Goal: Task Accomplishment & Management: Manage account settings

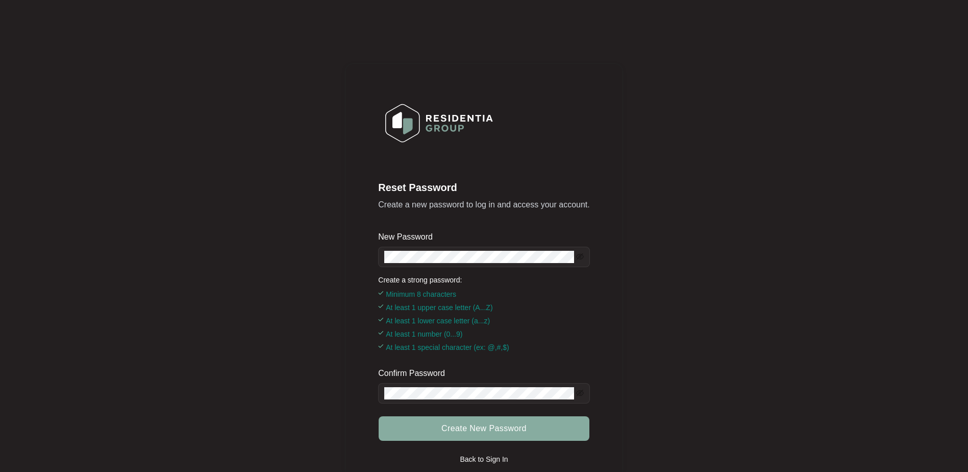
click at [505, 422] on span "Create New Password" at bounding box center [484, 428] width 85 height 12
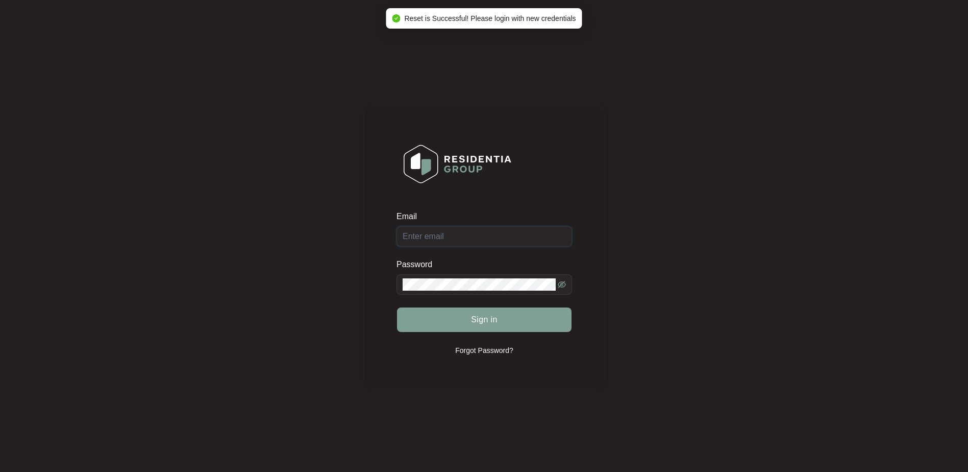
type input "[EMAIL_ADDRESS][DOMAIN_NAME]"
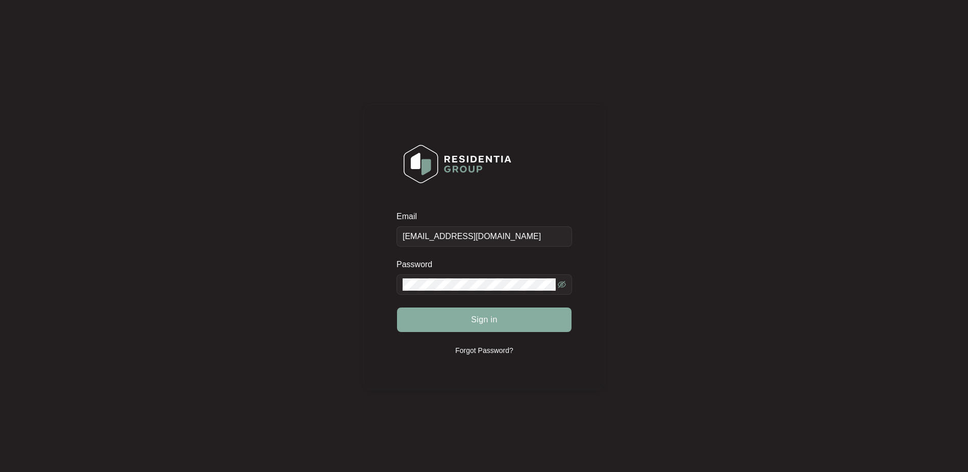
click at [494, 313] on span "Sign in" at bounding box center [484, 319] width 27 height 12
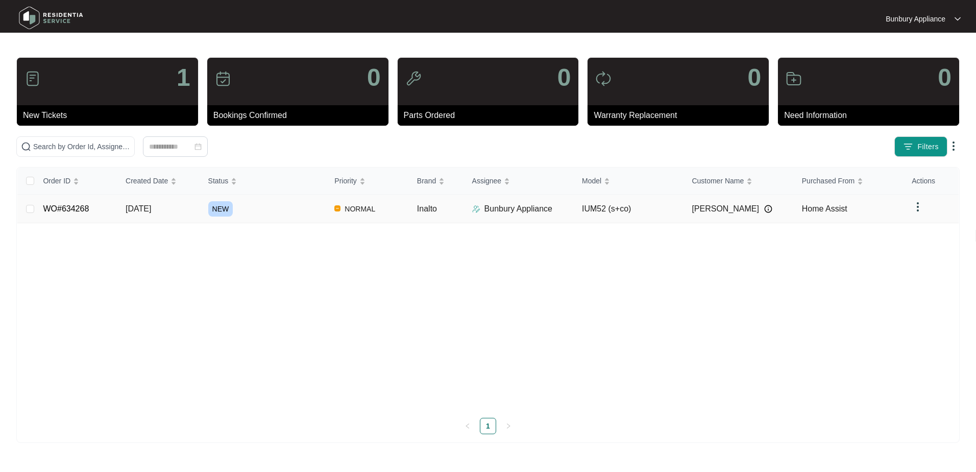
click at [53, 204] on link "WO#634268" at bounding box center [66, 208] width 46 height 9
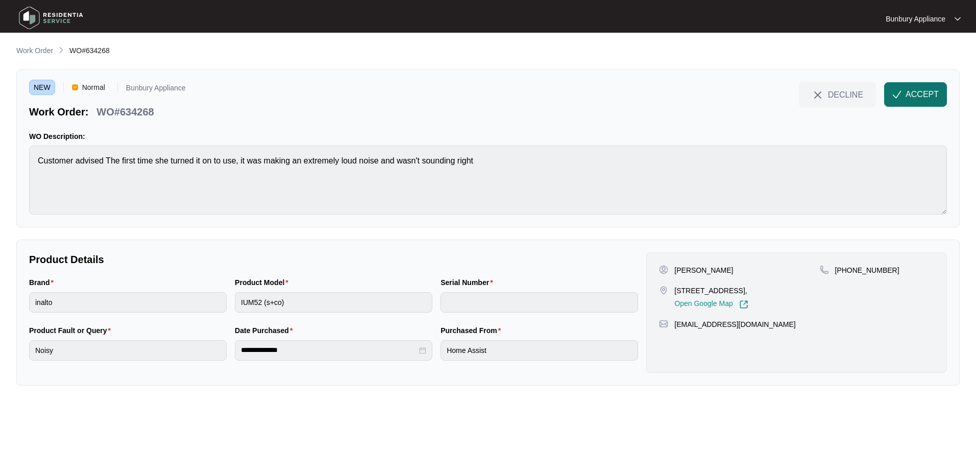
click at [925, 94] on span "ACCEPT" at bounding box center [922, 94] width 33 height 12
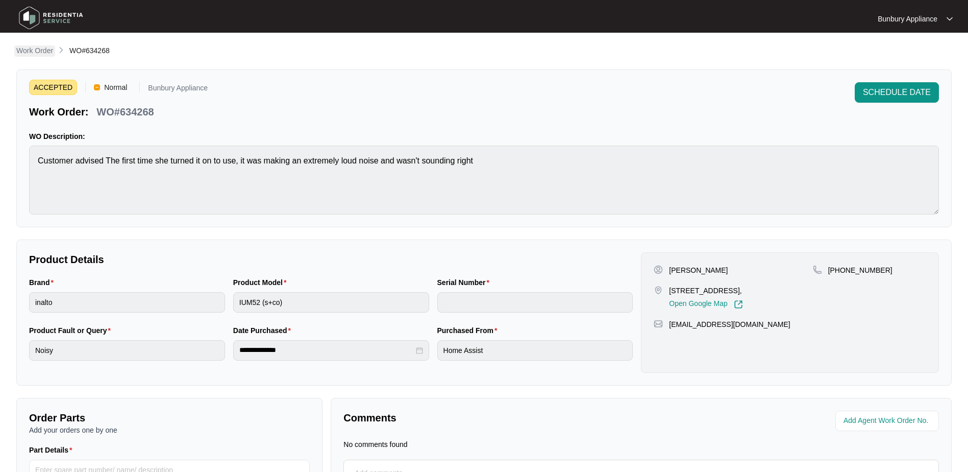
click at [27, 47] on p "Work Order" at bounding box center [34, 50] width 37 height 10
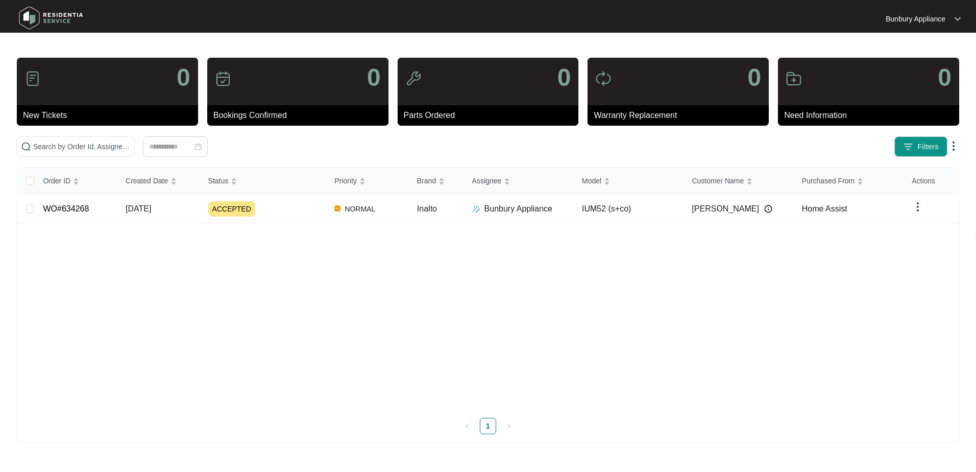
click at [436, 97] on div "0" at bounding box center [488, 81] width 181 height 47
click at [50, 12] on img at bounding box center [50, 18] width 71 height 31
click at [944, 20] on p "Bunbury Appliance" at bounding box center [916, 19] width 60 height 10
click at [588, 33] on div at bounding box center [488, 19] width 469 height 31
click at [916, 210] on img at bounding box center [918, 207] width 12 height 12
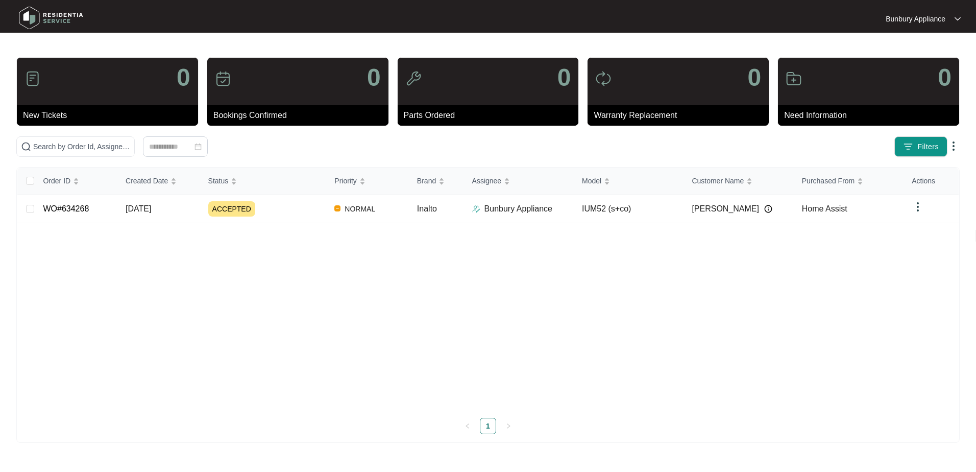
click at [861, 309] on div "Order ID Created Date Status Priority Brand Assignee Model Customer Name Purcha…" at bounding box center [487, 288] width 941 height 242
drag, startPoint x: 857, startPoint y: 0, endPoint x: 335, endPoint y: 391, distance: 651.6
click at [335, 392] on div "Order ID Created Date Status Priority Brand Assignee Model Customer Name Purcha…" at bounding box center [487, 288] width 941 height 242
